Goal: Check status: Check status

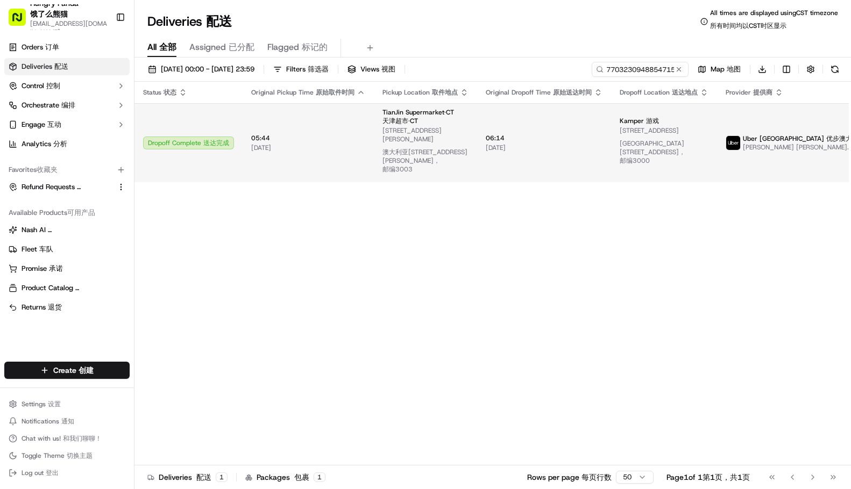
type input "770323094885471549565"
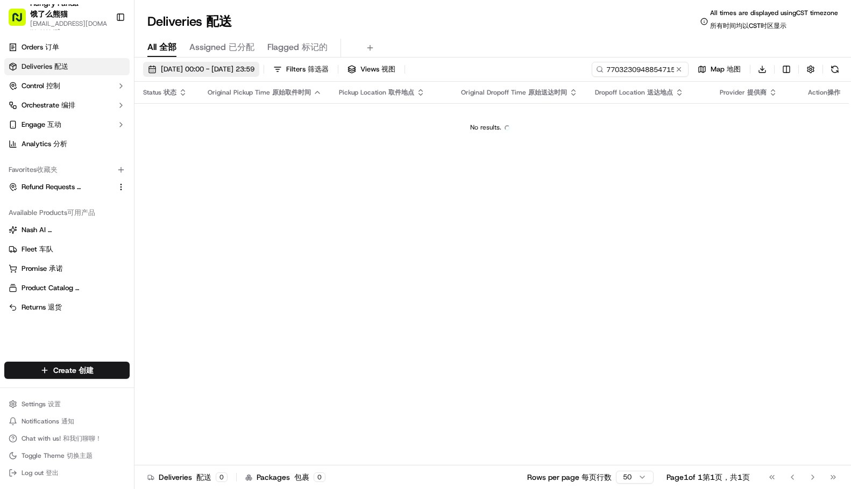
click at [219, 67] on span "[DATE] 00:00 - [DATE] 23:59 [DATE] 00:00 - [DATE] 23:59 19/09/202500:00-19/09/2…" at bounding box center [208, 70] width 94 height 10
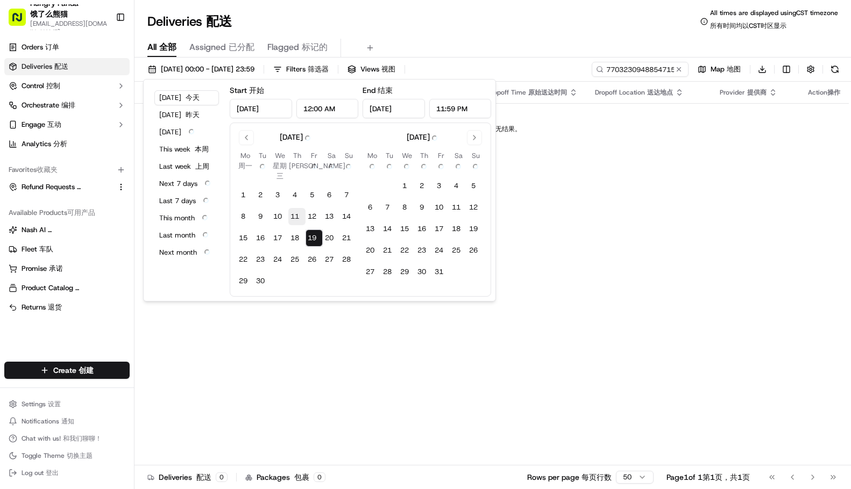
click at [294, 208] on tr "8 8 9 9 10 10 11 11 12 12 13 13 14 14" at bounding box center [297, 216] width 120 height 17
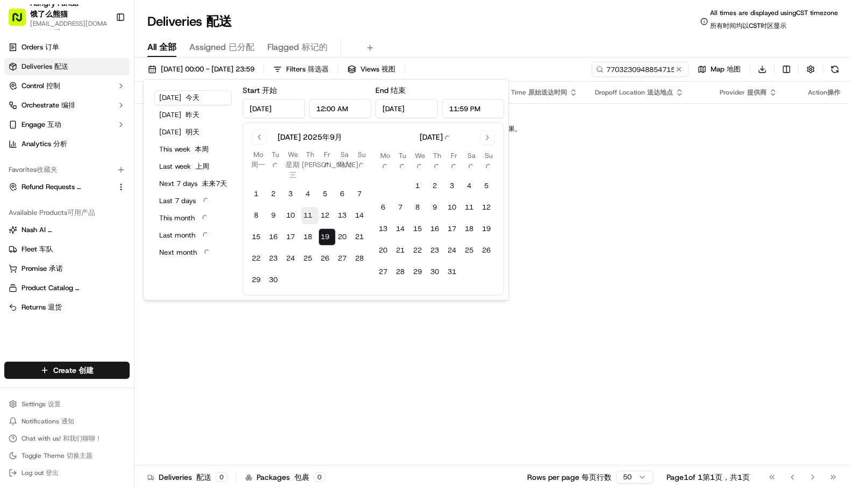
click at [307, 214] on button "11 11" at bounding box center [309, 215] width 17 height 17
type input "[DATE]"
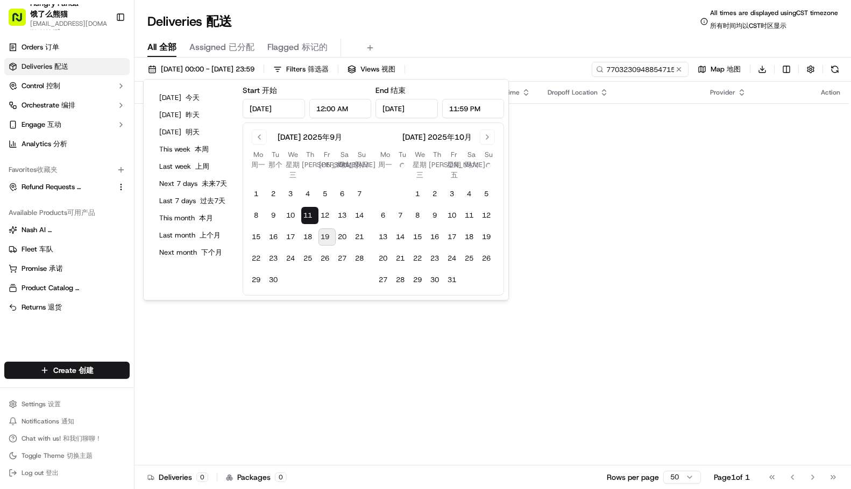
click at [307, 215] on button "11 11" at bounding box center [309, 215] width 17 height 17
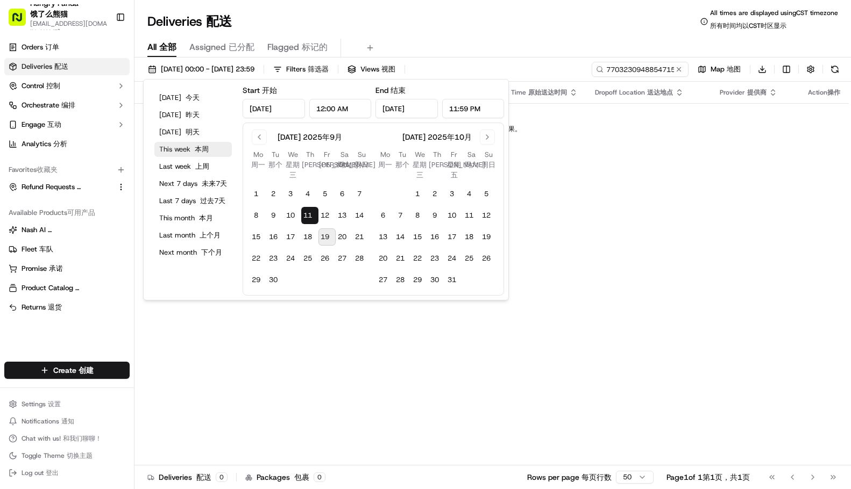
click at [201, 146] on span "本周" at bounding box center [202, 149] width 14 height 9
type input "[DATE]"
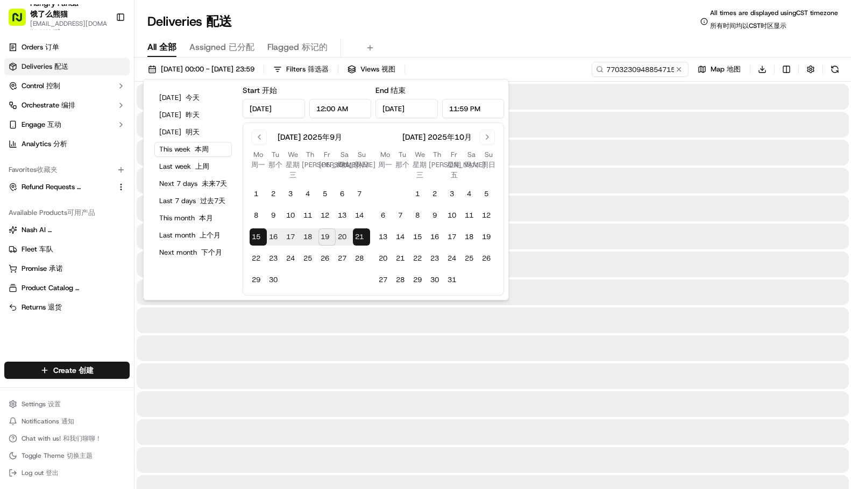
click at [538, 36] on div "All All 全部 Assigned Assigned 已分配 Flagged Flagged 标记的" at bounding box center [492, 45] width 716 height 23
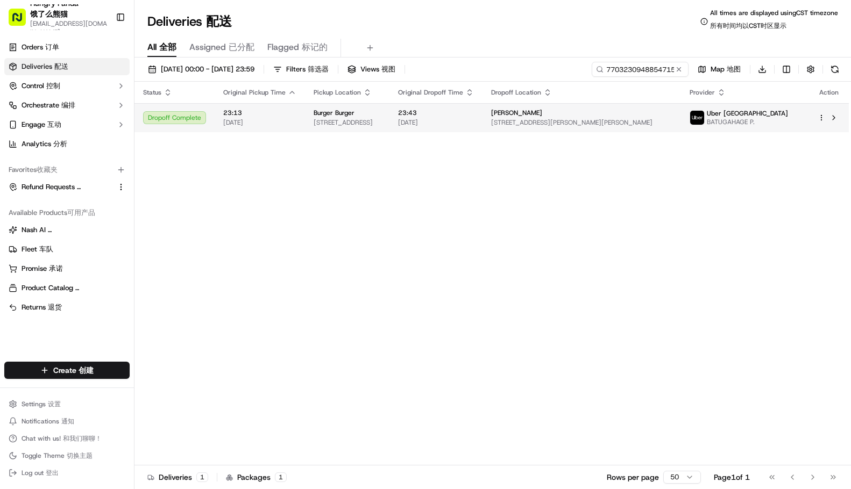
click at [482, 105] on td "23:43 [DATE]" at bounding box center [435, 117] width 93 height 29
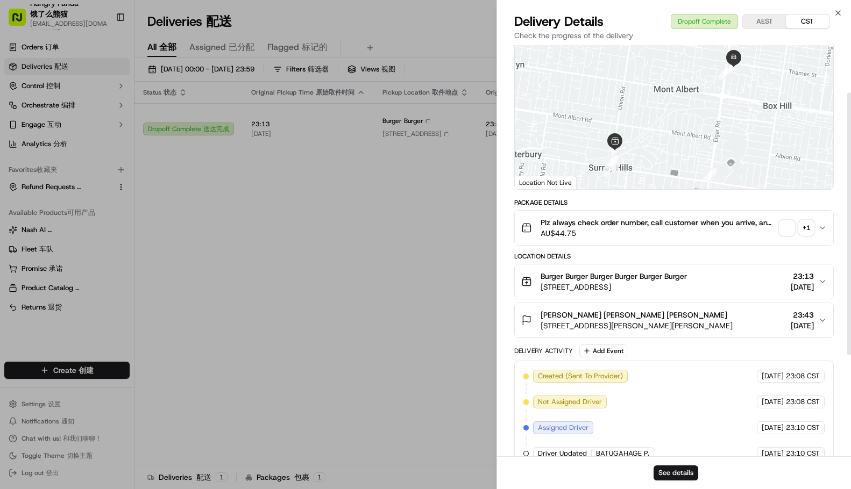
scroll to position [108, 0]
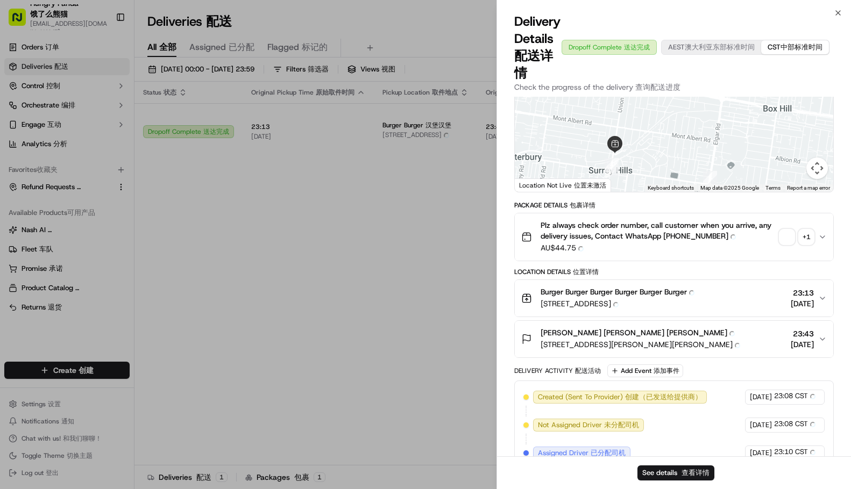
click at [785, 236] on span "button" at bounding box center [786, 237] width 15 height 15
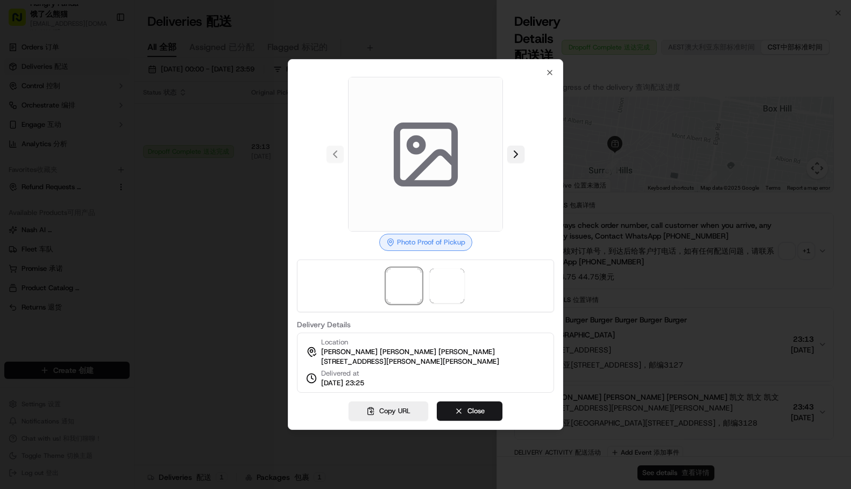
click at [519, 146] on button at bounding box center [515, 154] width 17 height 17
